Goal: Navigation & Orientation: Find specific page/section

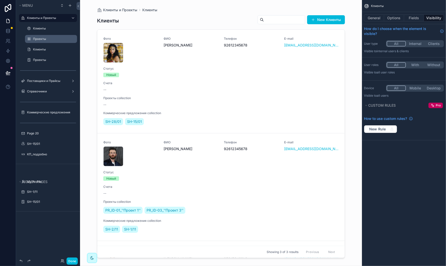
click at [44, 39] on label "Проекты" at bounding box center [53, 39] width 41 height 4
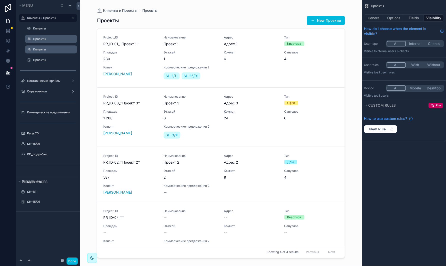
click at [44, 49] on label "Клиенты" at bounding box center [53, 50] width 41 height 4
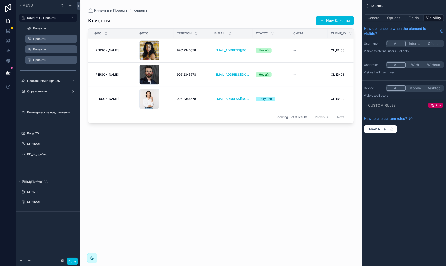
click at [44, 58] on label "Проекты" at bounding box center [53, 60] width 41 height 4
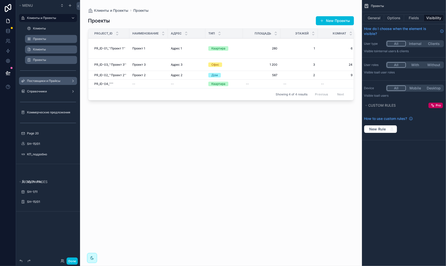
click at [42, 82] on label "Поставщики и Прайсы" at bounding box center [47, 81] width 40 height 4
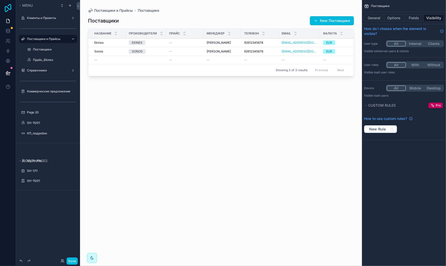
click at [8, 10] on icon at bounding box center [8, 8] width 10 height 8
